Goal: Check status

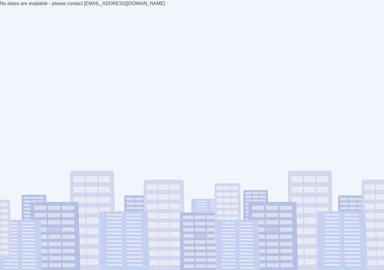
click at [88, 3] on div "No dates are available - please contact [EMAIL_ADDRESS][DOMAIN_NAME]" at bounding box center [192, 135] width 384 height 270
drag, startPoint x: 88, startPoint y: 3, endPoint x: 136, endPoint y: 5, distance: 47.8
click at [136, 5] on div "No dates are available - please contact [EMAIL_ADDRESS][DOMAIN_NAME]" at bounding box center [192, 135] width 384 height 270
copy div "estimates@axioma.co.uk"
click at [93, 4] on div "No dates are available - please contact [EMAIL_ADDRESS][DOMAIN_NAME]" at bounding box center [192, 135] width 384 height 270
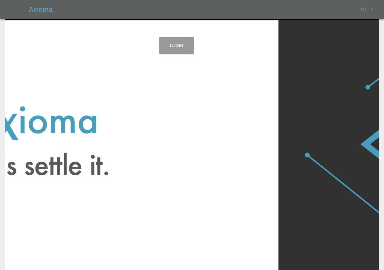
scroll to position [8, 0]
